Goal: Task Accomplishment & Management: Manage account settings

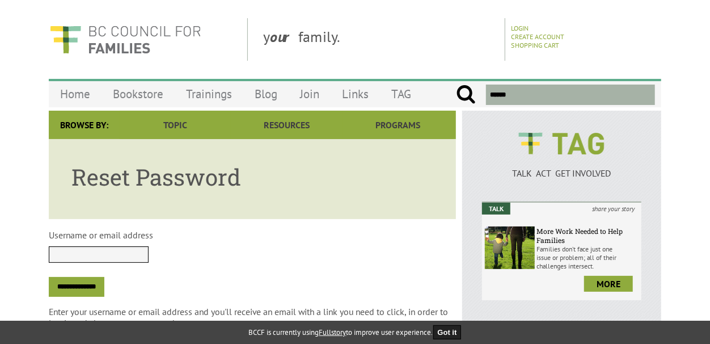
click at [149, 252] on input "Username or email address" at bounding box center [99, 254] width 100 height 16
type input "**********"
click at [79, 288] on input "**********" at bounding box center [77, 287] width 56 height 20
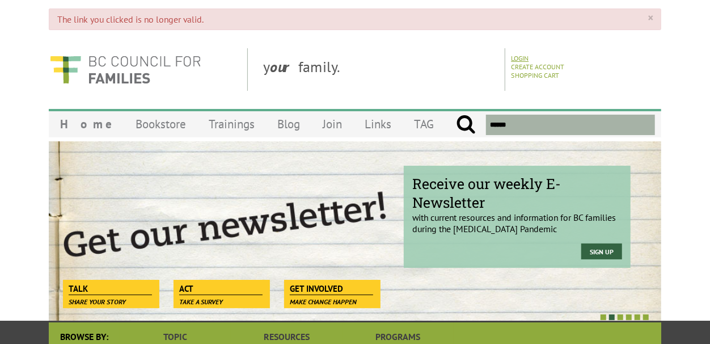
click at [520, 58] on link "Login" at bounding box center [520, 58] width 18 height 9
